Goal: Task Accomplishment & Management: Manage account settings

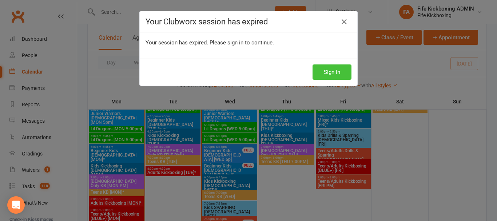
click at [331, 68] on button "Sign In" at bounding box center [331, 71] width 39 height 15
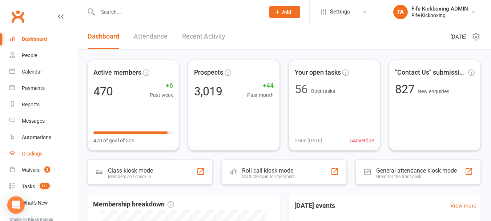
click at [41, 156] on div "Gradings" at bounding box center [32, 154] width 21 height 6
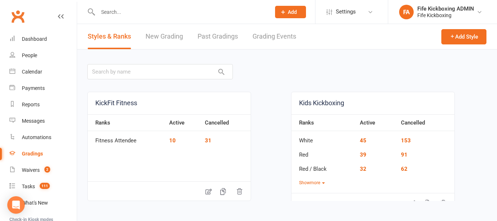
click at [282, 35] on link "Grading Events" at bounding box center [274, 36] width 44 height 25
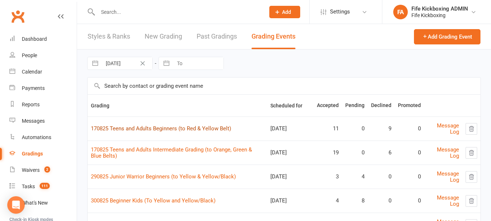
click at [179, 128] on link "170825 Teens and Adults Beginners (to Red & Yellow Belt)" at bounding box center [161, 128] width 140 height 7
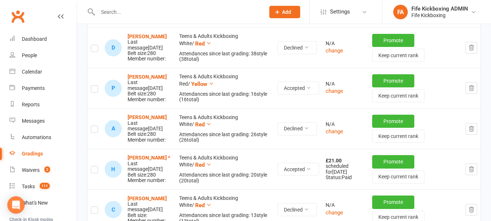
scroll to position [436, 0]
click at [339, 94] on button "change" at bounding box center [334, 90] width 17 height 9
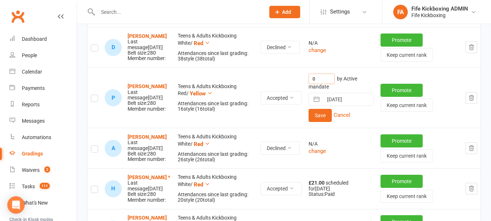
drag, startPoint x: 325, startPoint y: 77, endPoint x: 277, endPoint y: 85, distance: 48.2
click at [277, 83] on tr "P [PERSON_NAME] Last message [DATE] Belt size: 280 Member number: Teens & Adult…" at bounding box center [284, 97] width 393 height 60
type input "21"
click at [321, 118] on button "Save" at bounding box center [320, 115] width 23 height 13
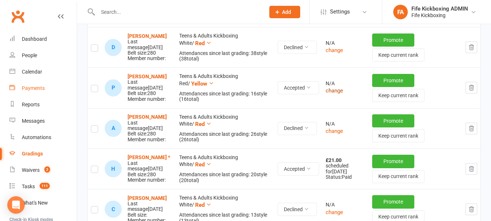
scroll to position [442, 0]
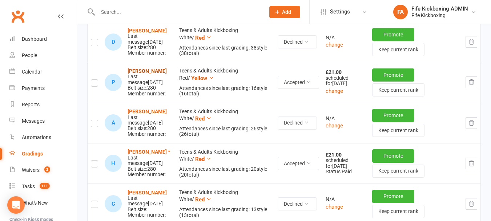
click at [143, 74] on strong "Pauline Martin" at bounding box center [147, 71] width 39 height 6
click at [149, 74] on strong "Pauline Martin" at bounding box center [147, 71] width 39 height 6
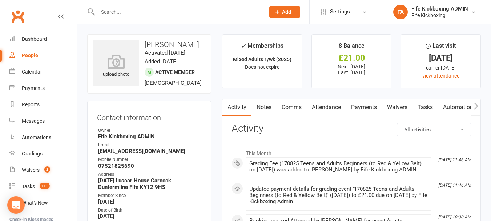
click at [365, 105] on link "Payments" at bounding box center [364, 107] width 36 height 17
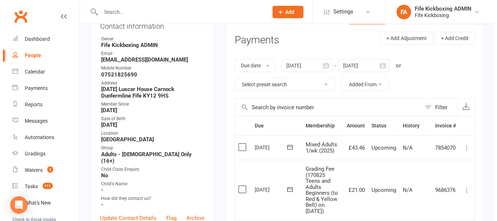
scroll to position [109, 0]
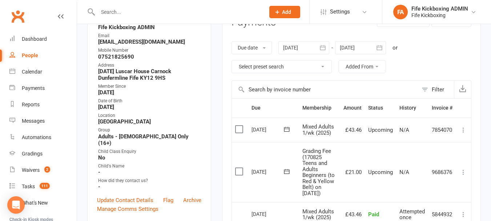
click at [463, 174] on icon at bounding box center [463, 171] width 7 height 7
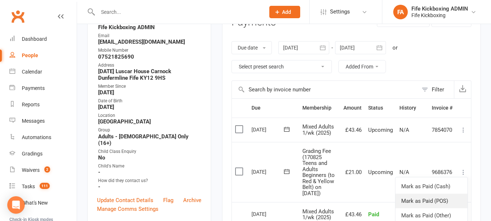
click at [423, 202] on link "Mark as Paid (POS)" at bounding box center [432, 200] width 72 height 15
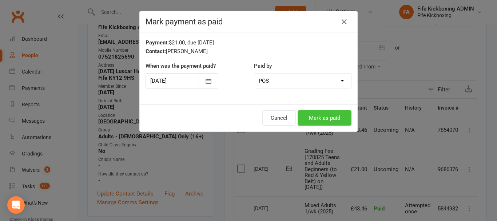
click at [305, 120] on button "Mark as paid" at bounding box center [324, 117] width 54 height 15
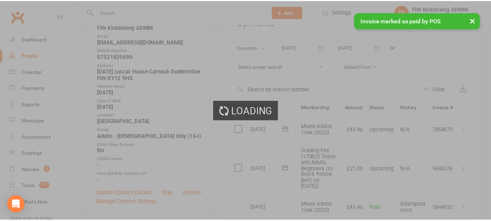
scroll to position [118, 0]
